Goal: Information Seeking & Learning: Learn about a topic

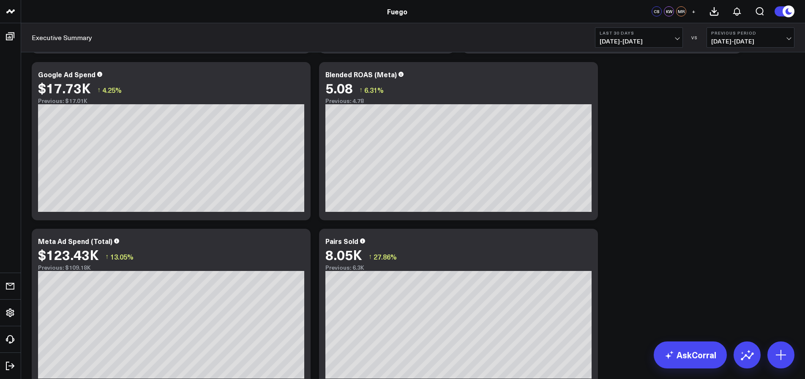
scroll to position [184, 0]
click at [726, 38] on span "[DATE] - [DATE]" at bounding box center [750, 41] width 79 height 7
click at [737, 84] on link "YoY" at bounding box center [750, 89] width 87 height 16
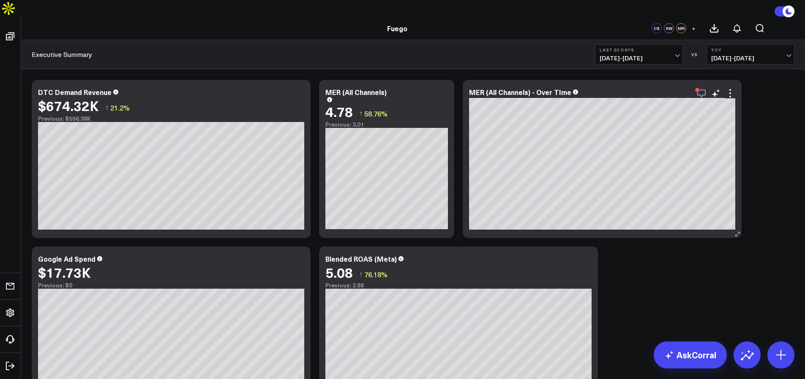
click at [700, 88] on icon "button" at bounding box center [701, 93] width 10 height 10
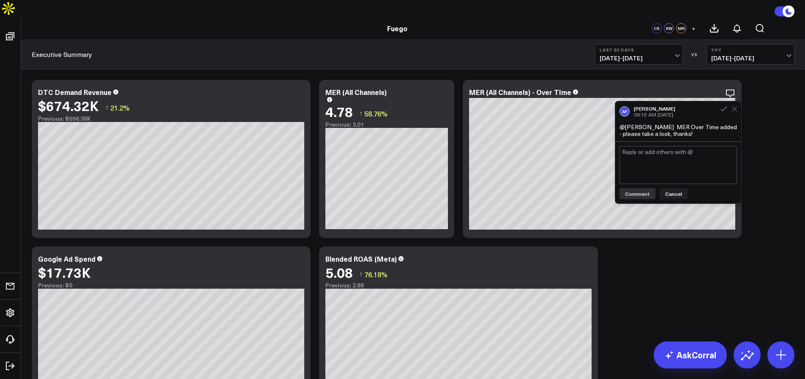
click at [734, 106] on icon at bounding box center [734, 108] width 5 height 5
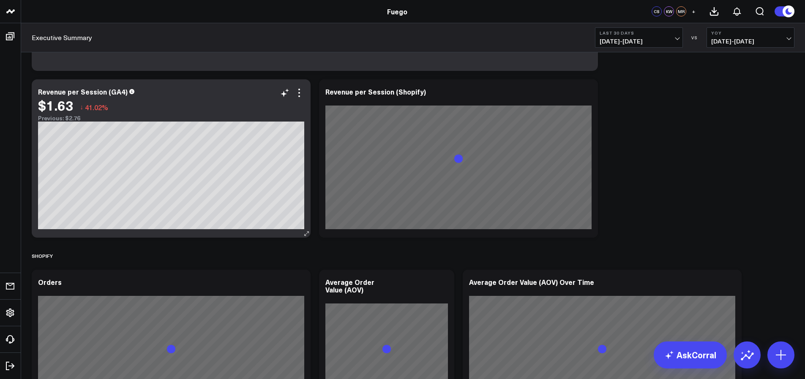
scroll to position [972, 0]
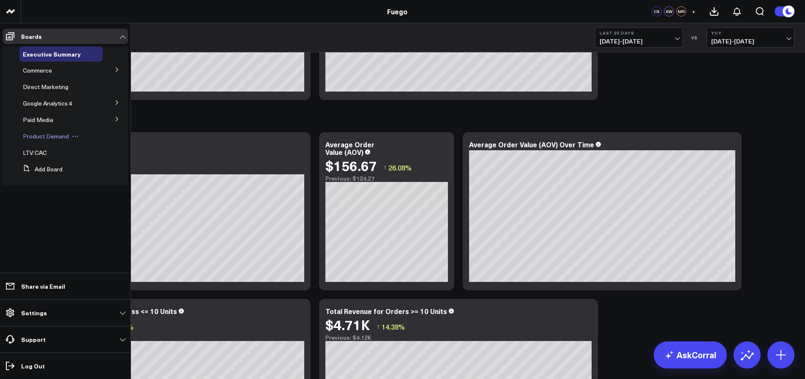
click at [74, 135] on icon at bounding box center [75, 136] width 7 height 7
click at [54, 141] on div "Product Demand Edit Name Edit Permissions Duplicate Board Delete Board" at bounding box center [60, 136] width 83 height 15
click at [53, 140] on div "Product Demand Edit Name Edit Permissions Duplicate Board Delete Board" at bounding box center [60, 136] width 83 height 15
click at [54, 136] on span "Product Demand" at bounding box center [46, 136] width 46 height 8
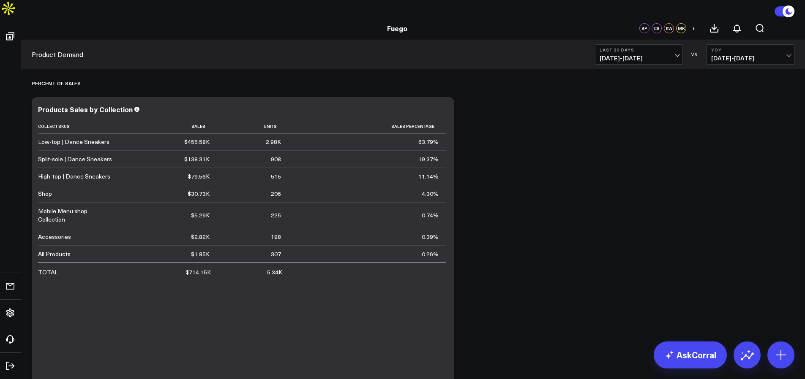
click at [755, 47] on b "YoY" at bounding box center [750, 49] width 79 height 5
click at [752, 47] on b "YoY" at bounding box center [750, 49] width 79 height 5
click at [751, 47] on b "YoY" at bounding box center [750, 49] width 79 height 5
click at [738, 65] on link "Previous Period" at bounding box center [750, 73] width 87 height 16
click at [733, 55] on span "[DATE] - [DATE]" at bounding box center [750, 58] width 79 height 7
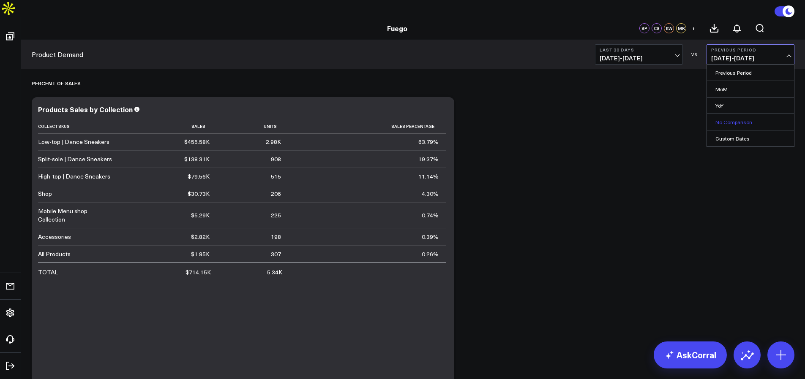
click at [731, 114] on link "No Comparison" at bounding box center [750, 122] width 87 height 16
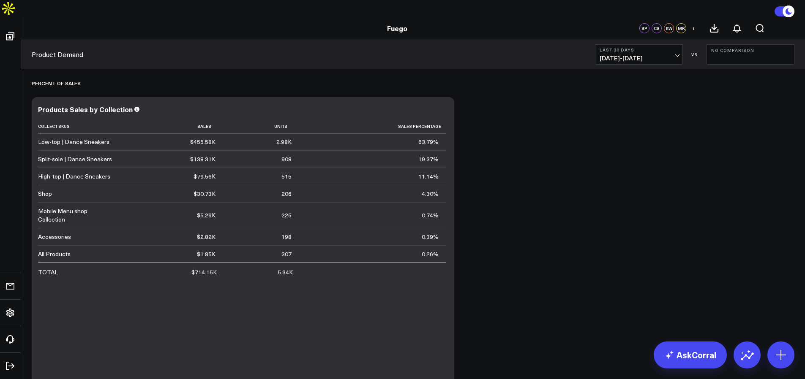
click at [734, 44] on button "No Comparison" at bounding box center [750, 54] width 88 height 20
click at [735, 98] on link "YoY" at bounding box center [750, 106] width 87 height 16
click at [723, 55] on span "[DATE] - [DATE]" at bounding box center [750, 58] width 79 height 7
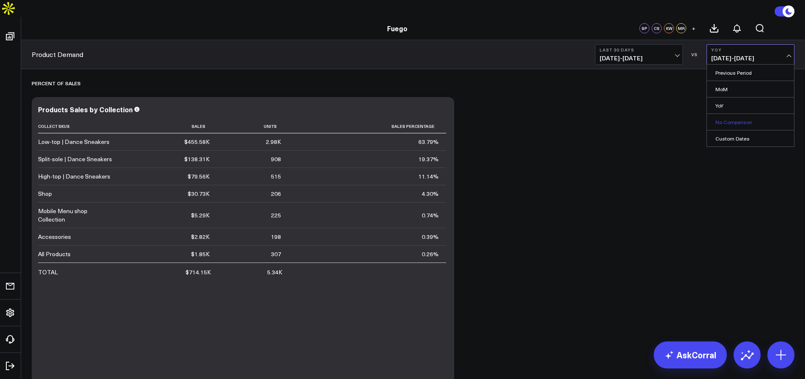
click at [741, 114] on link "No Comparison" at bounding box center [750, 122] width 87 height 16
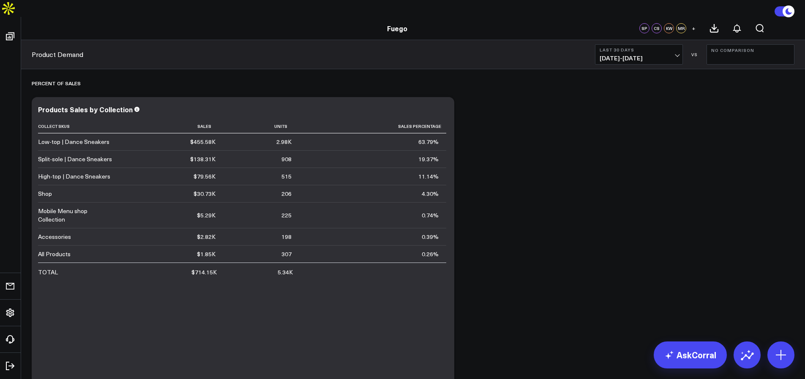
click at [650, 55] on span "[DATE] - [DATE]" at bounding box center [638, 58] width 79 height 7
click at [642, 131] on link "Last 90 Days" at bounding box center [638, 139] width 87 height 16
click at [664, 46] on button "Last 90 Days [DATE] - [DATE]" at bounding box center [639, 54] width 88 height 20
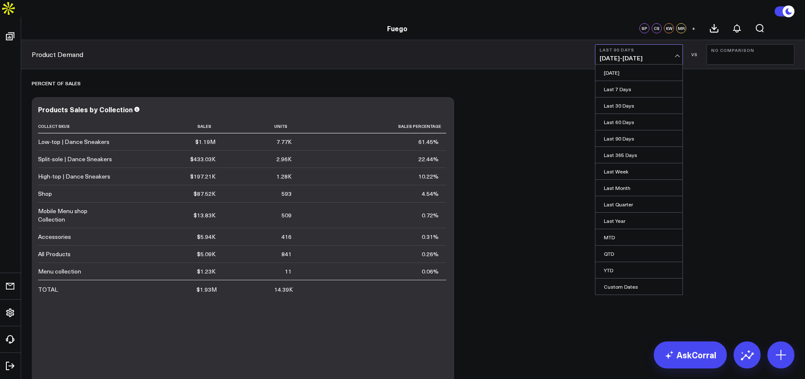
click at [662, 55] on span "[DATE] - [DATE]" at bounding box center [638, 58] width 79 height 7
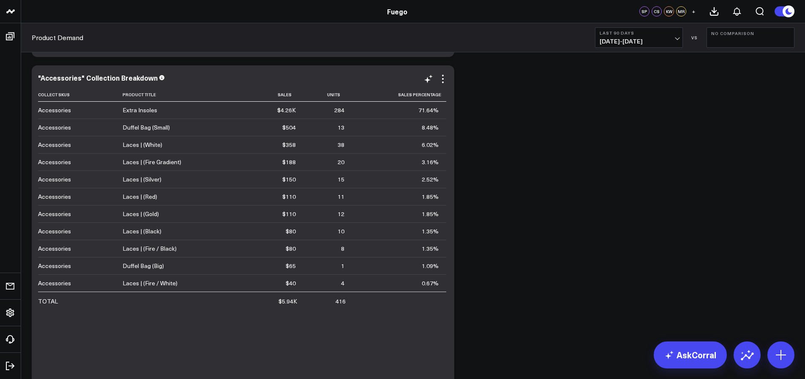
scroll to position [1032, 0]
click at [645, 45] on button "Last 90 Days [DATE] - [DATE]" at bounding box center [639, 37] width 88 height 20
click at [631, 137] on link "Last 365 Days" at bounding box center [638, 138] width 87 height 16
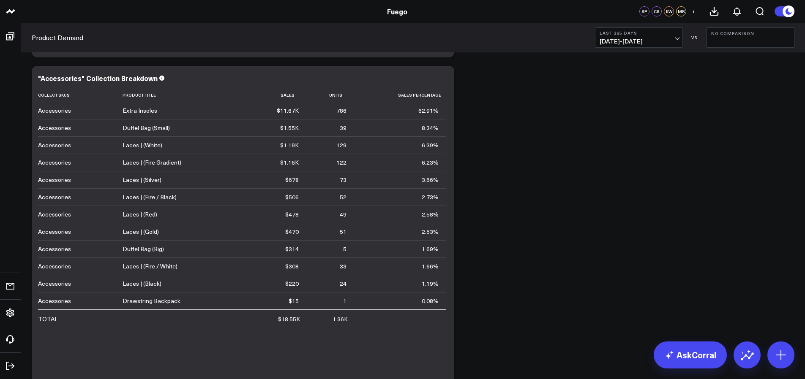
click at [646, 43] on span "[DATE] - [DATE]" at bounding box center [638, 41] width 79 height 7
click at [634, 204] on link "Last Year" at bounding box center [638, 204] width 87 height 16
click at [653, 41] on span "[DATE] - [DATE]" at bounding box center [638, 41] width 79 height 7
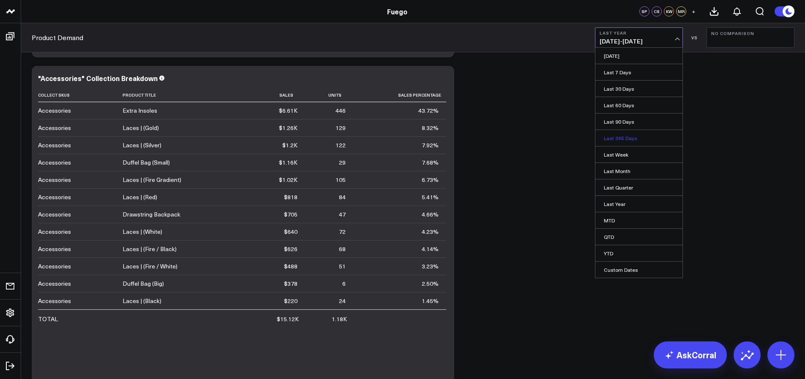
click at [639, 133] on link "Last 365 Days" at bounding box center [638, 138] width 87 height 16
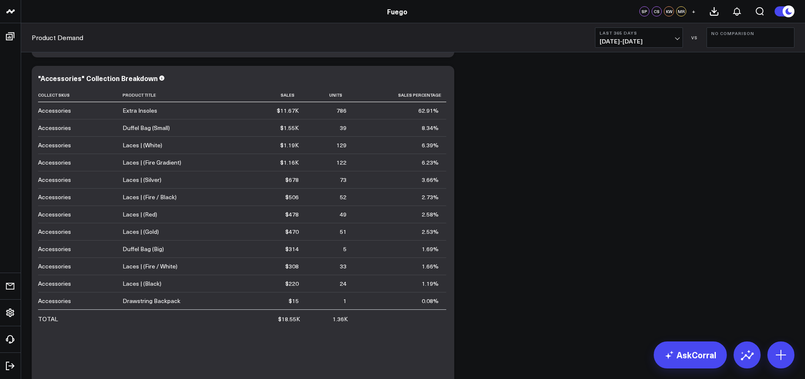
click at [634, 35] on b "Last 365 Days" at bounding box center [638, 32] width 79 height 5
click at [622, 204] on link "Last Year" at bounding box center [638, 204] width 87 height 16
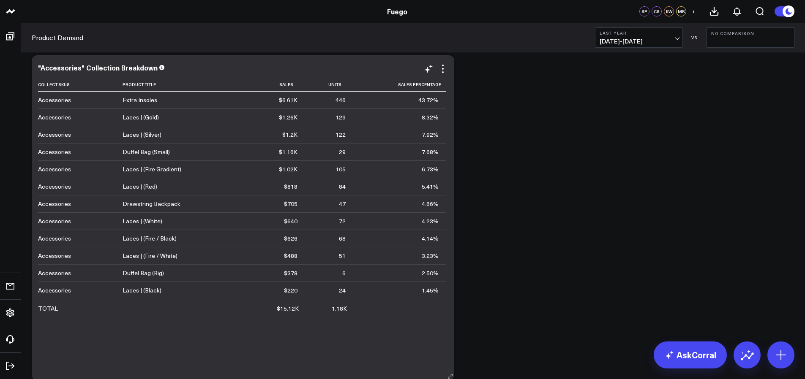
scroll to position [1036, 0]
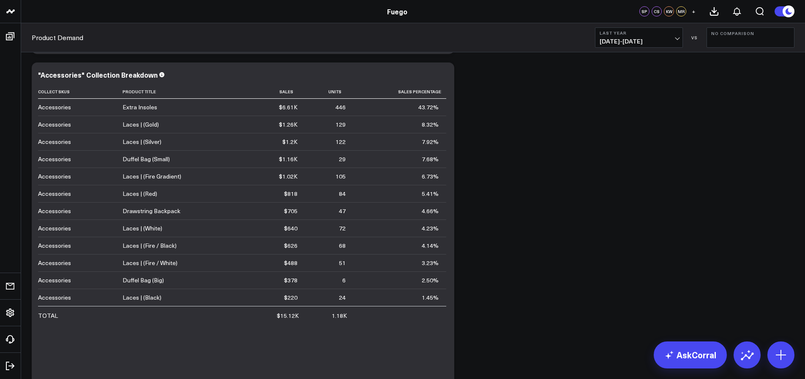
click at [659, 44] on span "[DATE] - [DATE]" at bounding box center [638, 41] width 79 height 7
click at [623, 138] on link "Last 365 Days" at bounding box center [638, 138] width 87 height 16
